Goal: Information Seeking & Learning: Learn about a topic

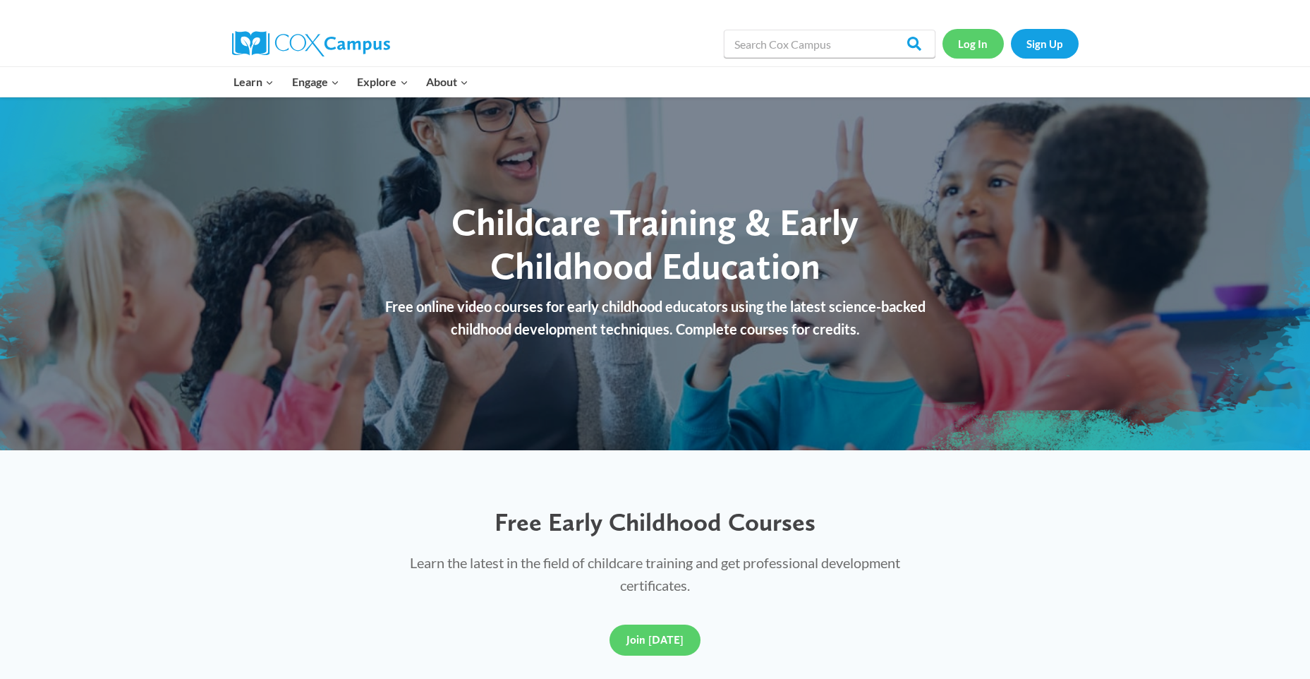
click at [984, 44] on link "Log In" at bounding box center [972, 43] width 61 height 29
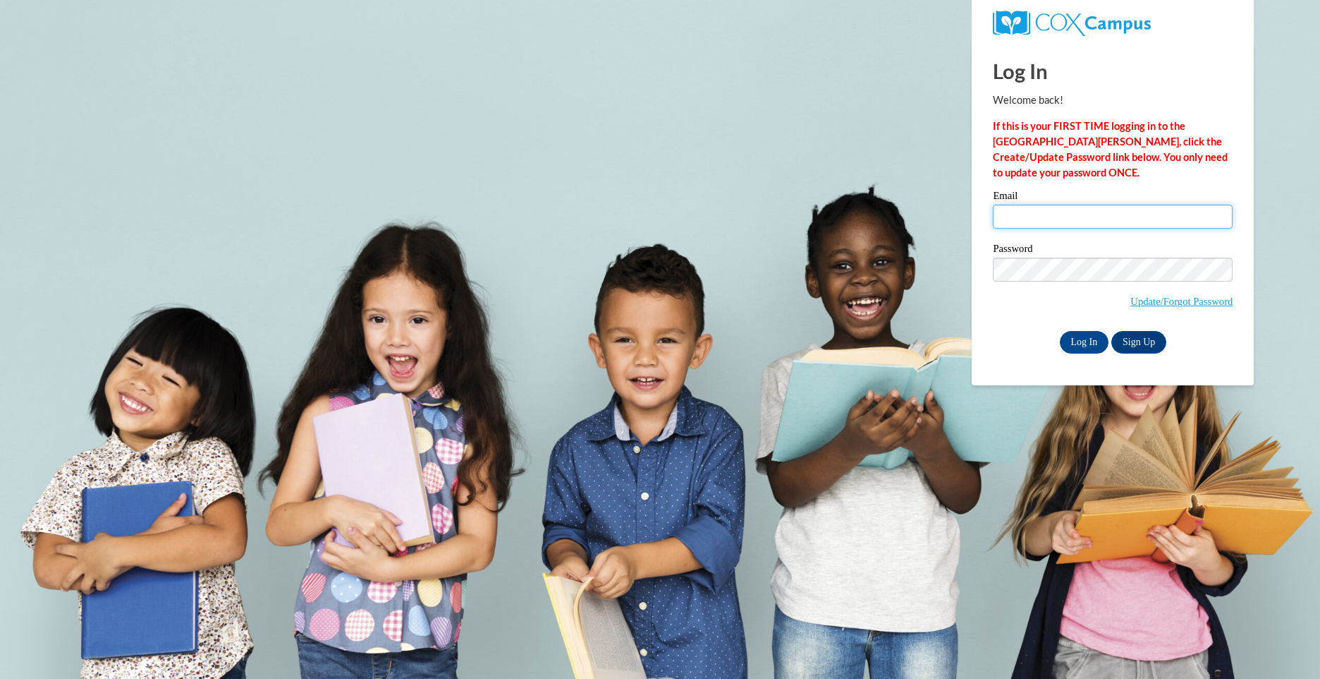
click at [1024, 213] on input "Email" at bounding box center [1113, 217] width 240 height 24
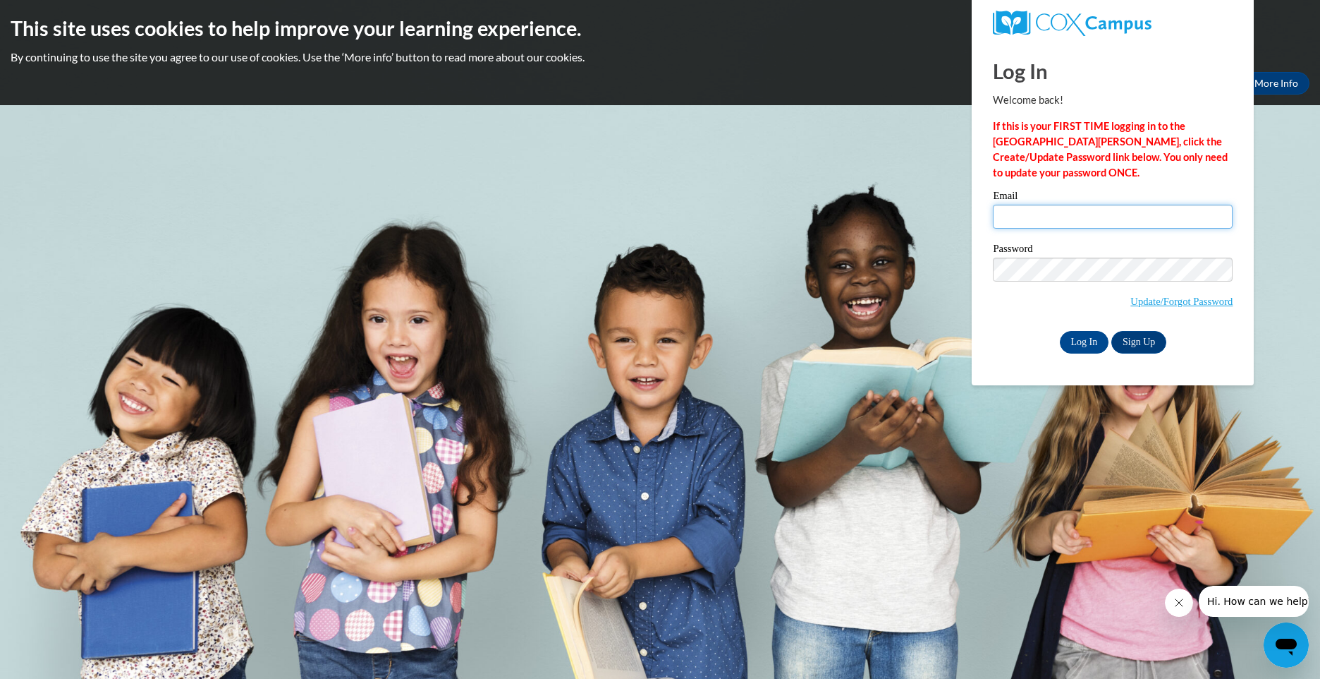
click at [1057, 219] on input "Email" at bounding box center [1113, 217] width 240 height 24
type input "[EMAIL_ADDRESS][DOMAIN_NAME]"
click at [984, 301] on div "Please enter your email! Please enter your password! Email [EMAIL_ADDRESS][DOMA…" at bounding box center [1113, 271] width 261 height 162
click at [1076, 343] on input "Log In" at bounding box center [1084, 342] width 49 height 23
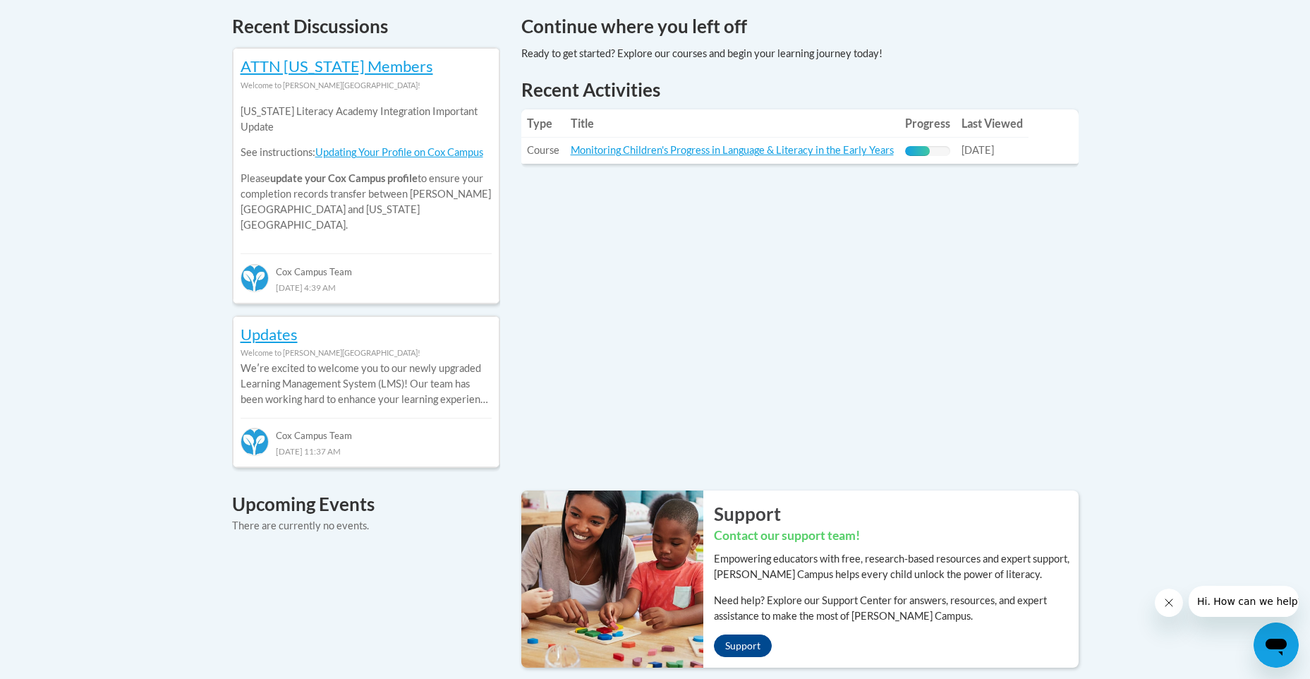
scroll to position [564, 0]
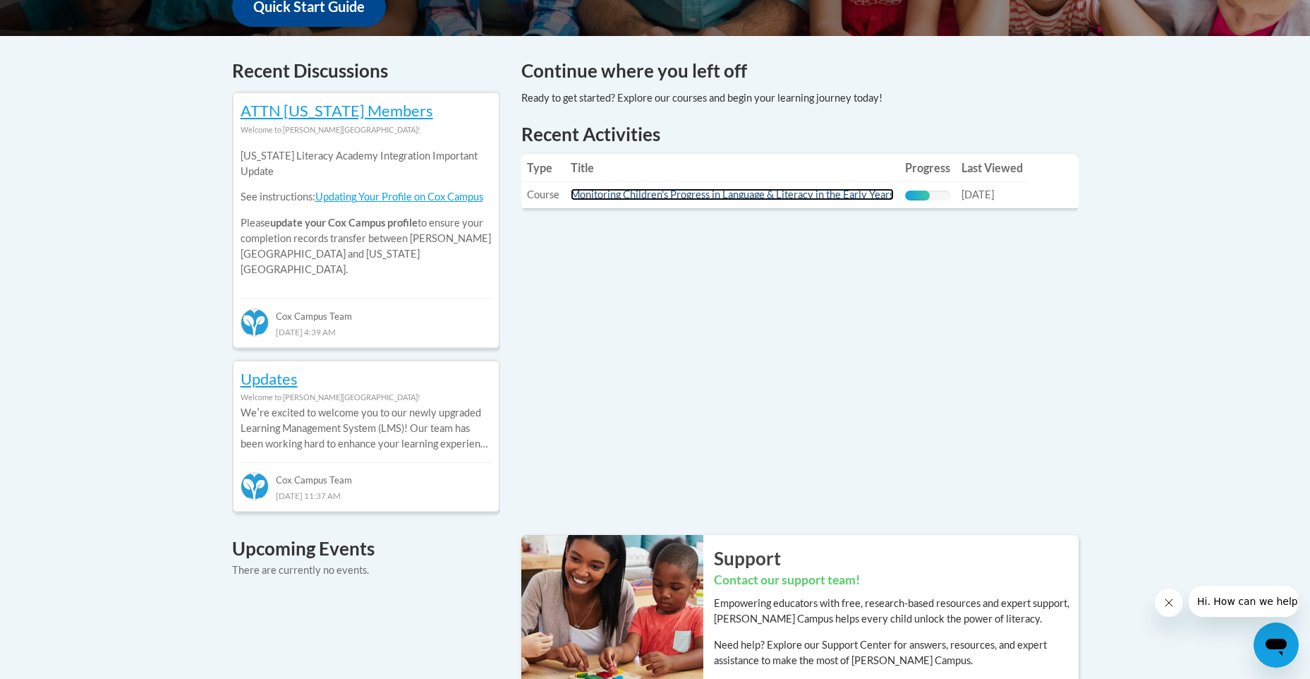
click at [647, 193] on link "Monitoring Children's Progress in Language & Literacy in the Early Years" at bounding box center [732, 194] width 323 height 12
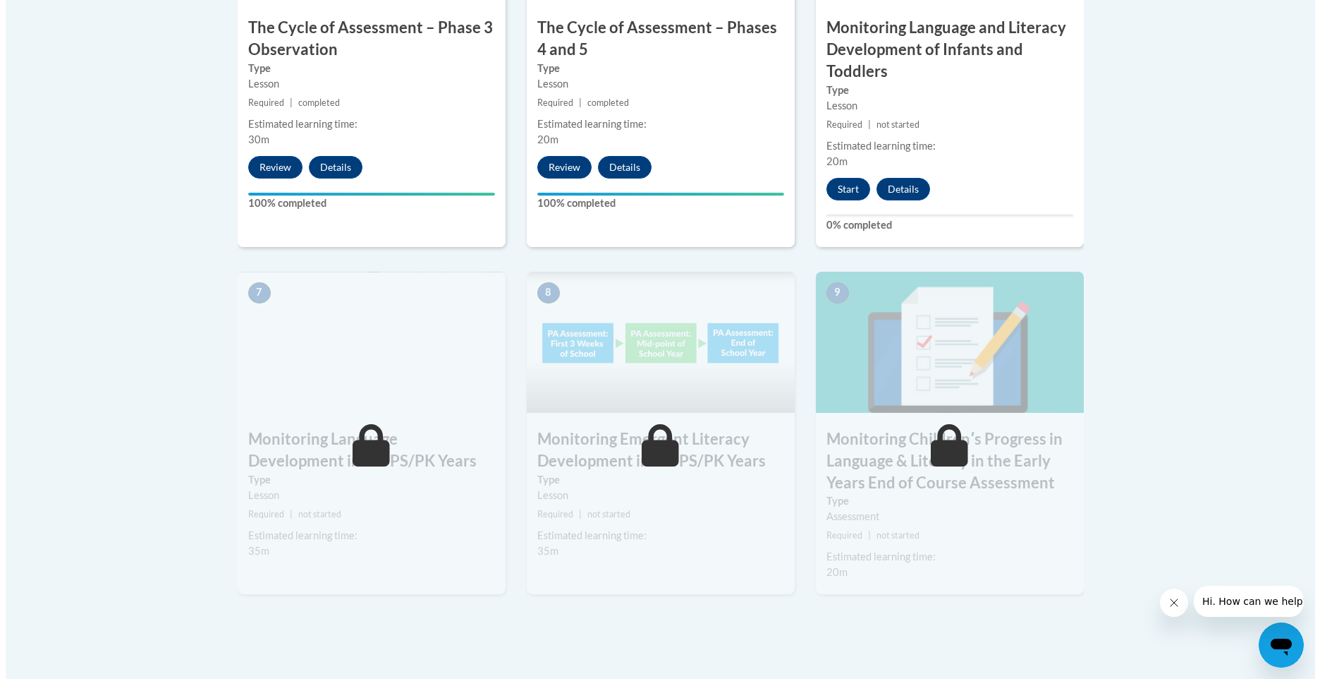
scroll to position [1051, 0]
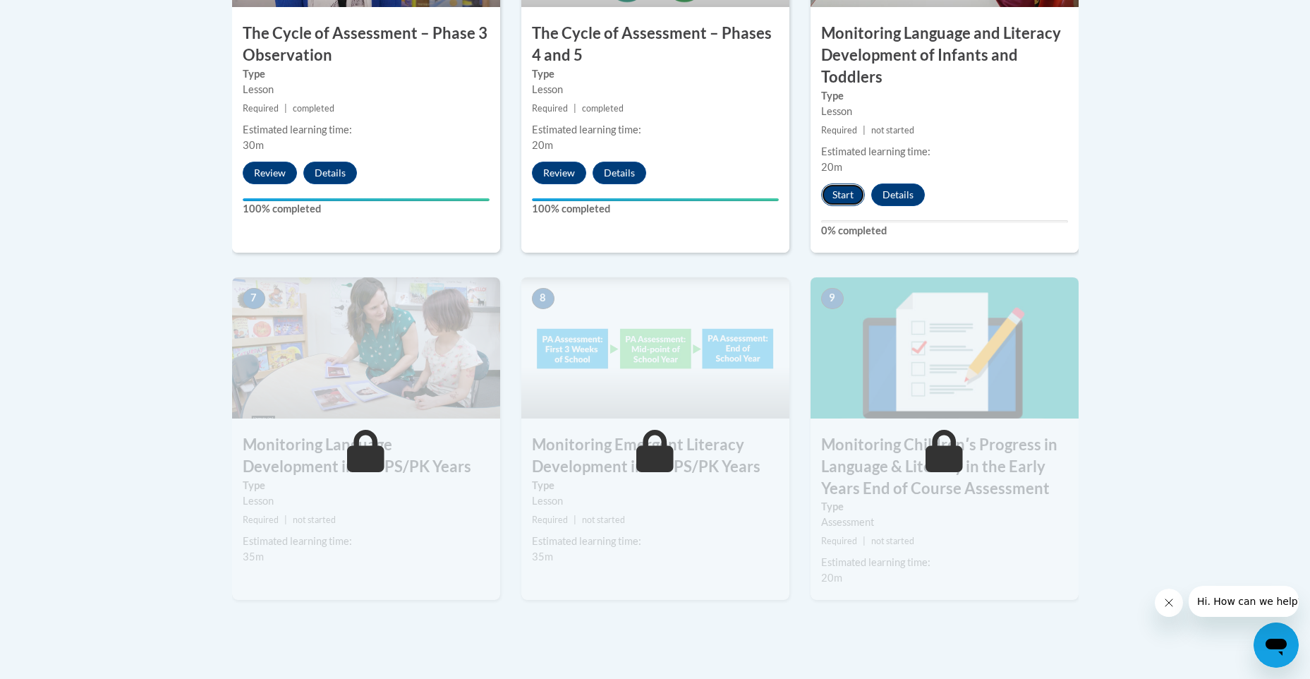
click at [841, 197] on button "Start" at bounding box center [843, 194] width 44 height 23
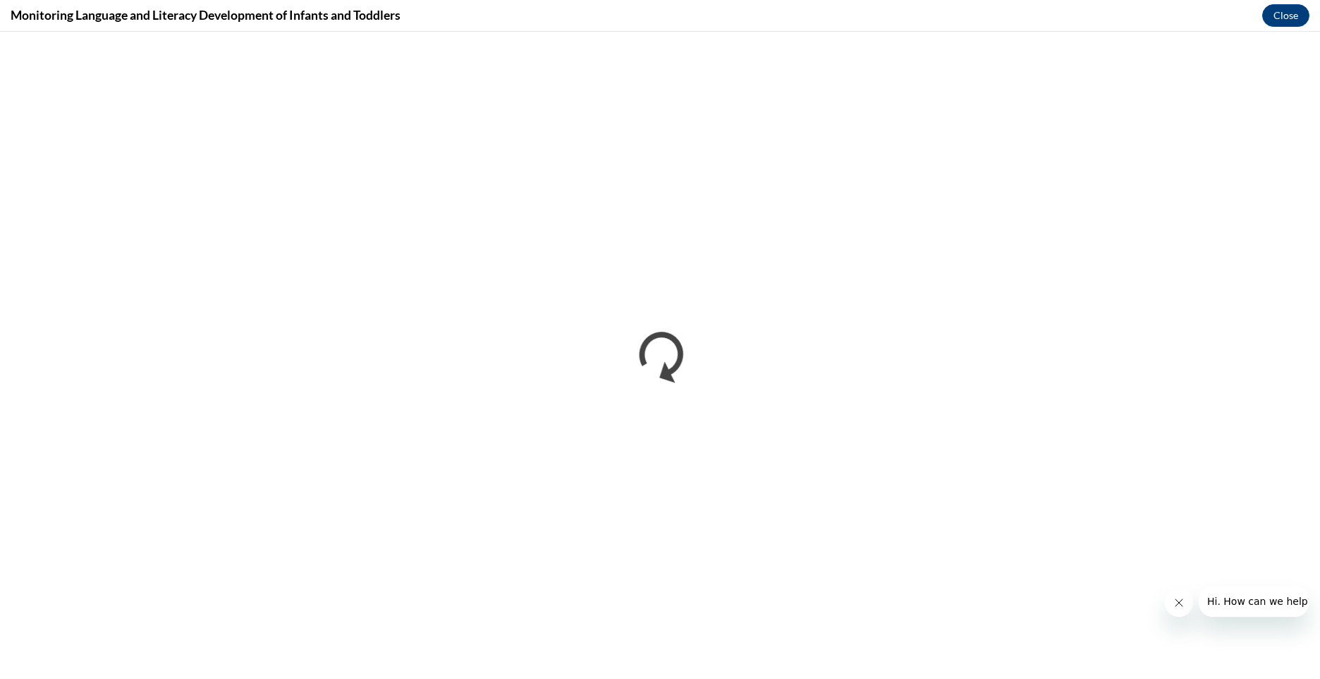
scroll to position [0, 0]
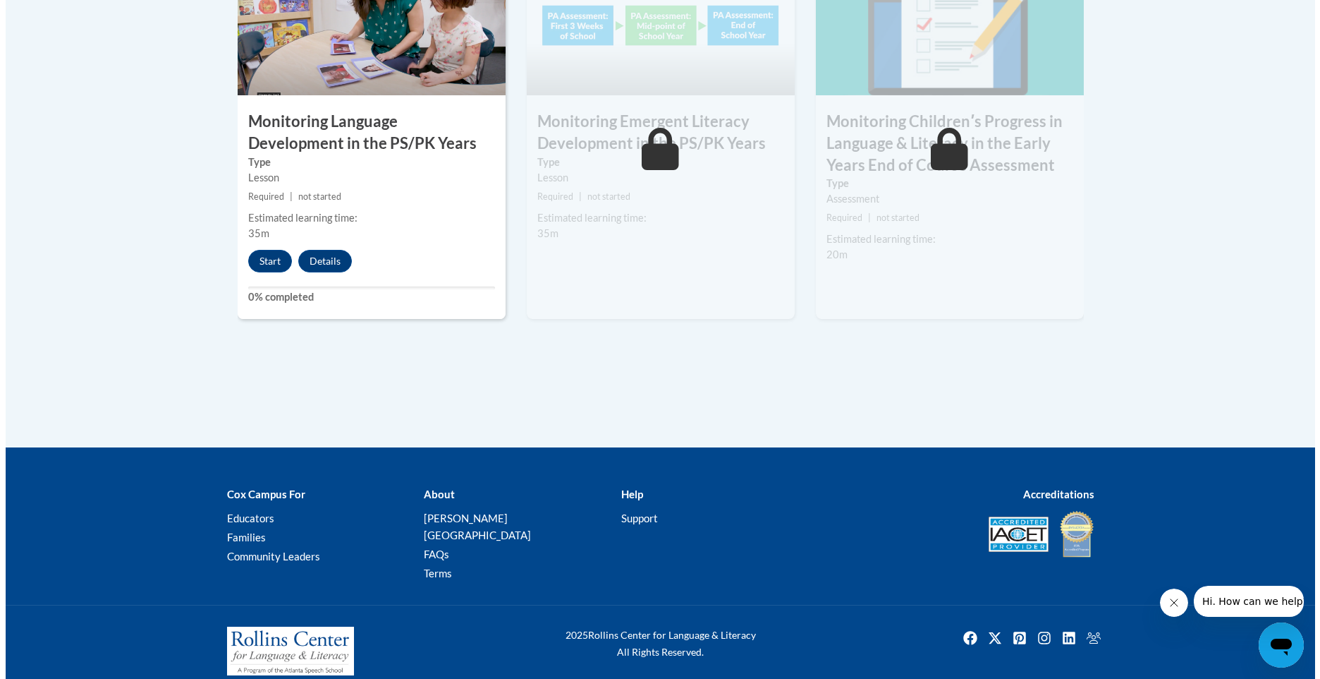
scroll to position [1375, 0]
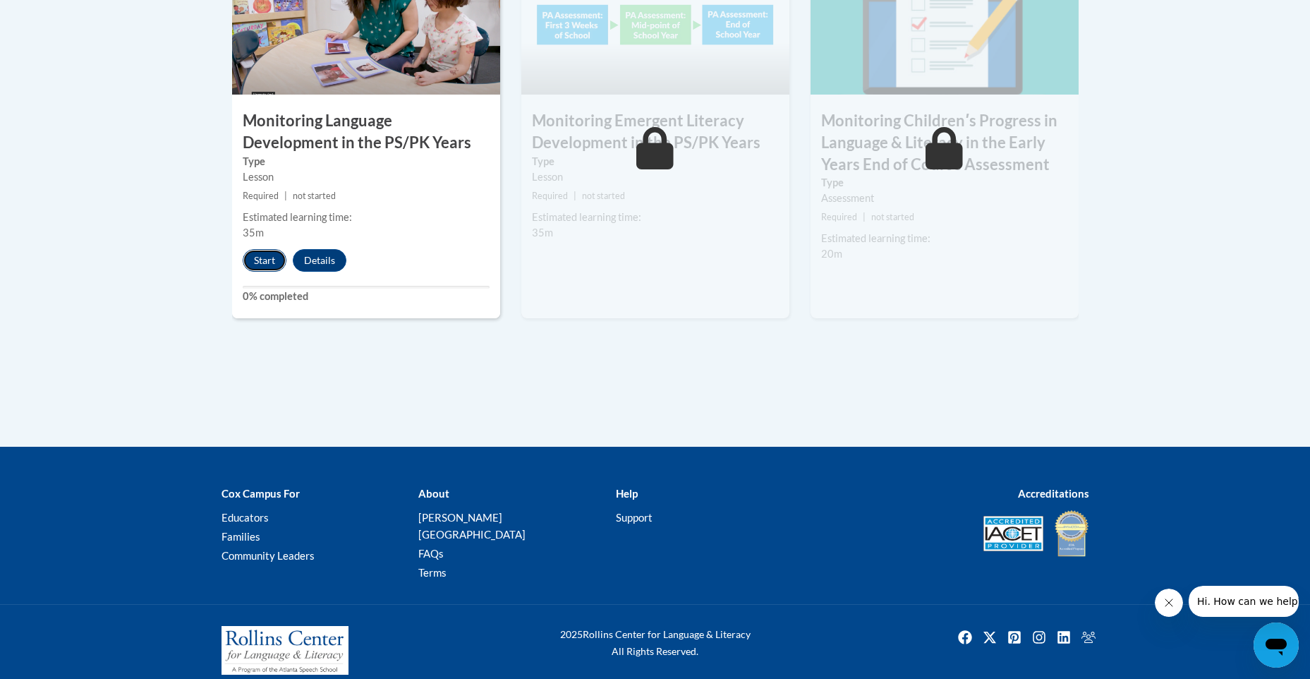
click at [257, 261] on button "Start" at bounding box center [265, 260] width 44 height 23
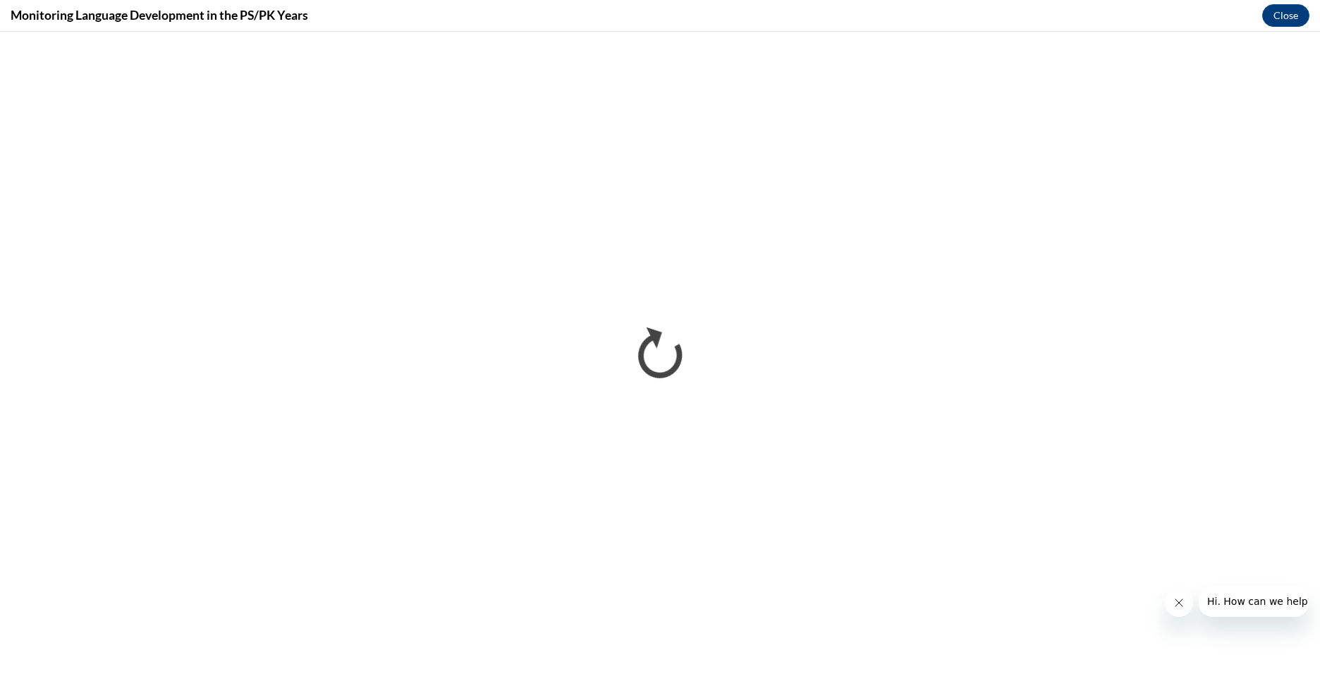
scroll to position [0, 0]
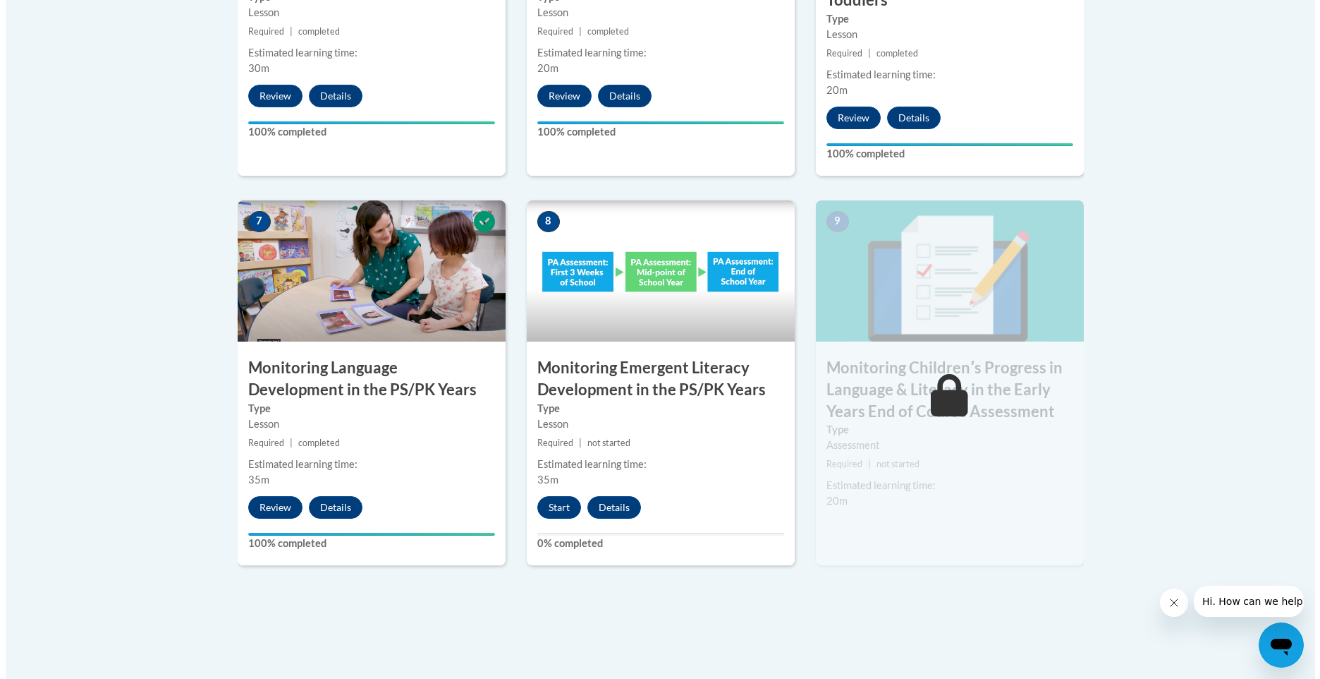
scroll to position [1129, 0]
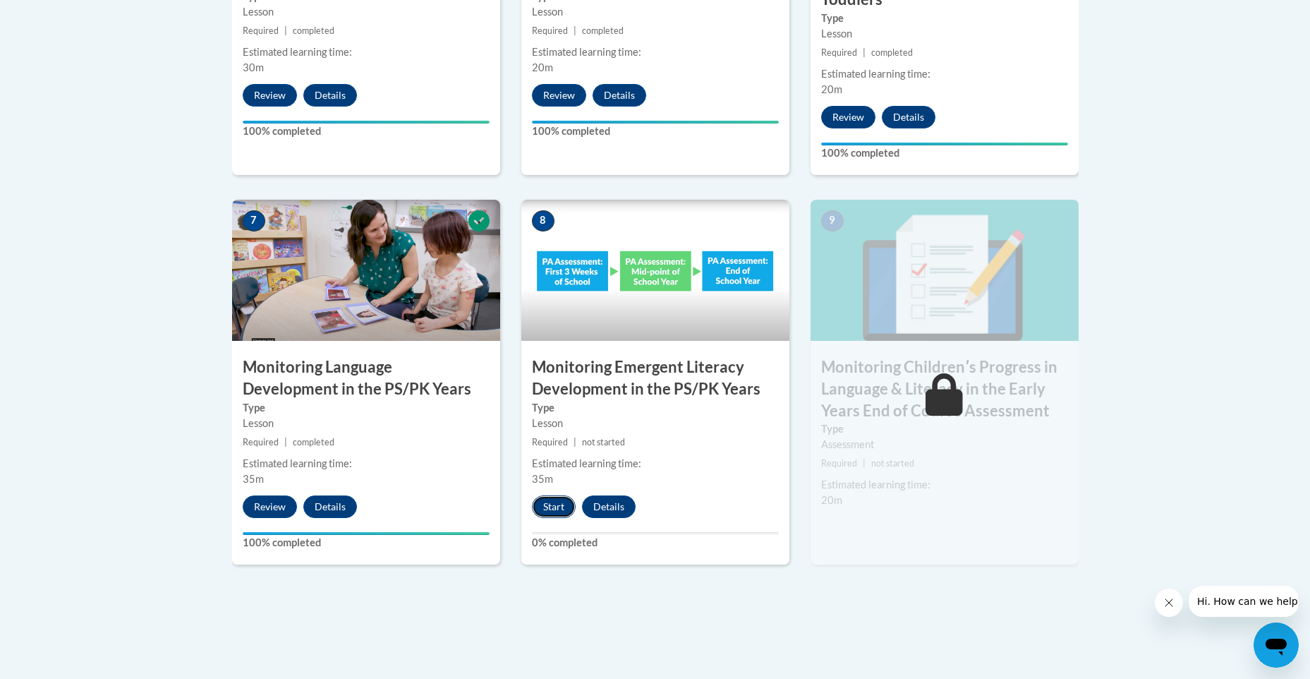
click at [554, 505] on button "Start" at bounding box center [554, 506] width 44 height 23
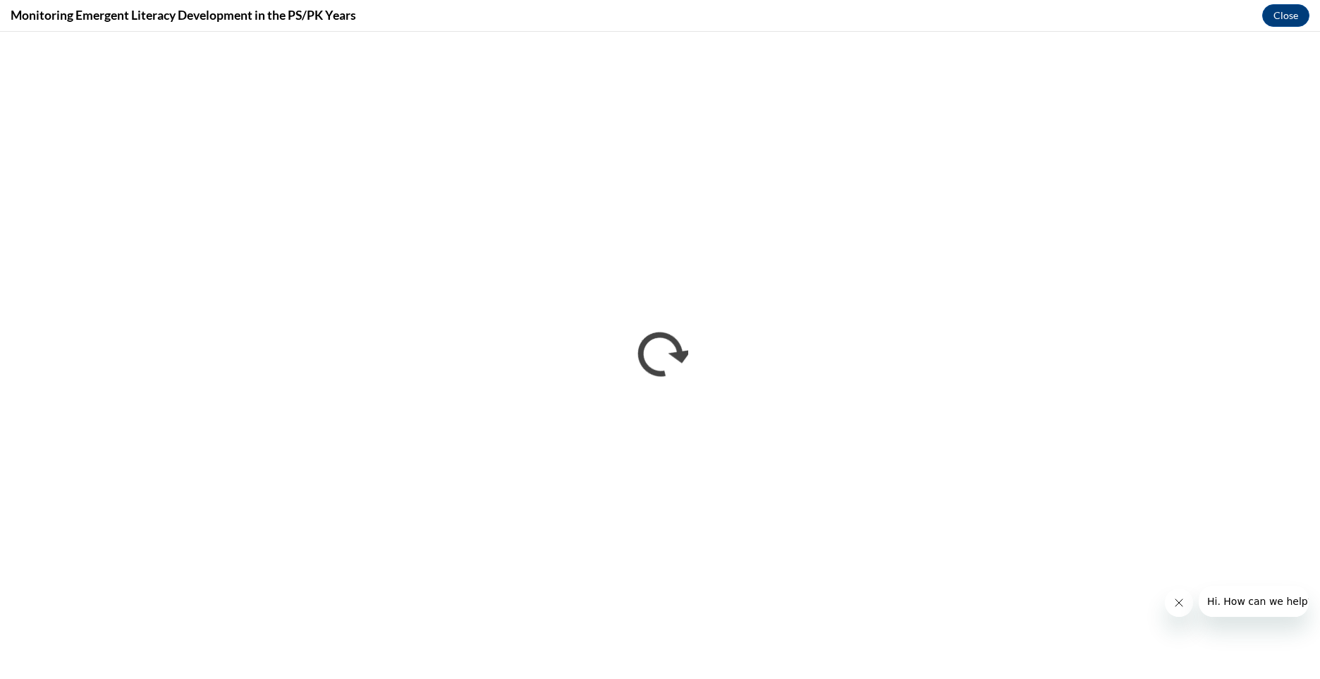
scroll to position [0, 0]
